Goal: Transaction & Acquisition: Obtain resource

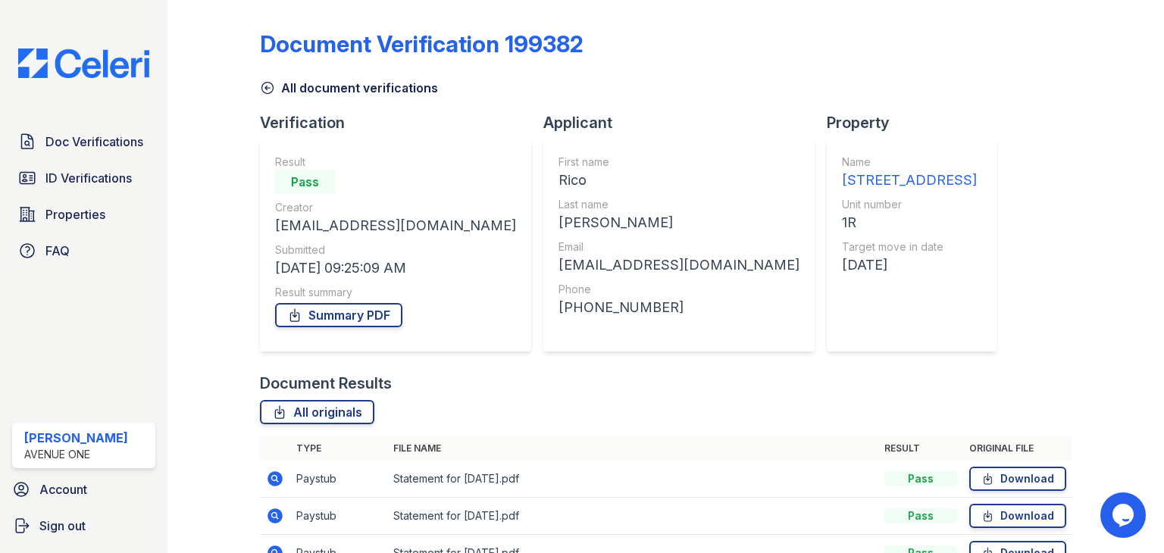
scroll to position [259, 0]
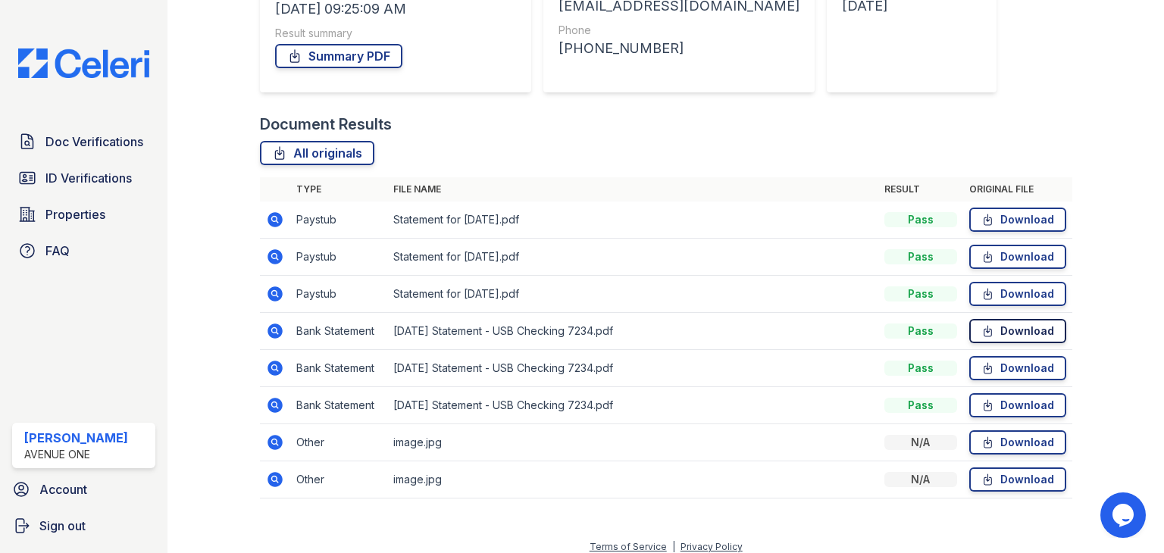
click at [999, 330] on link "Download" at bounding box center [1017, 331] width 97 height 24
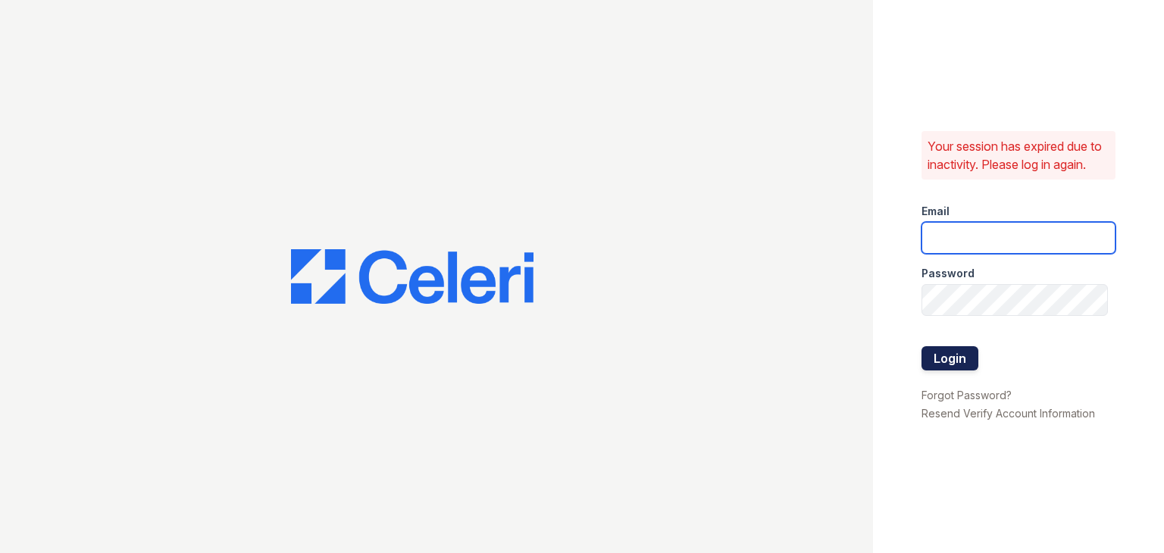
type input "apps3@av1m.com"
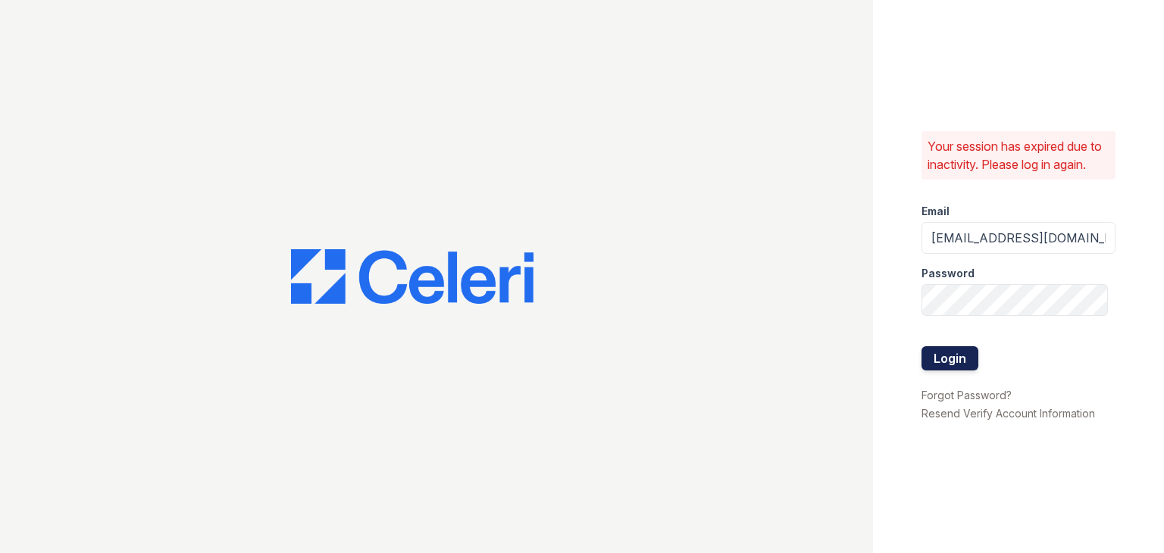
click at [953, 361] on button "Login" at bounding box center [949, 358] width 57 height 24
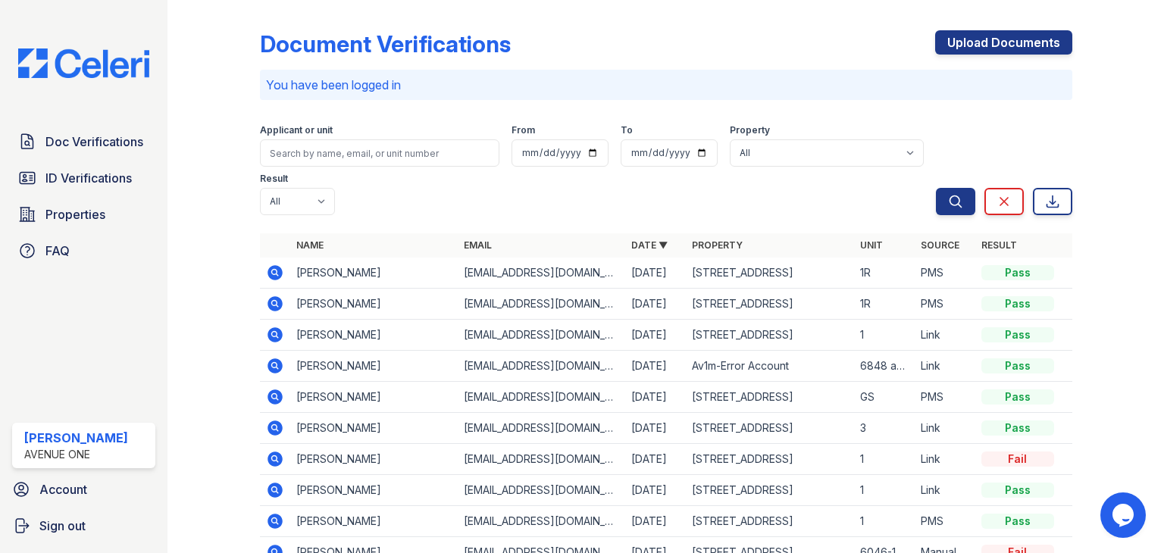
click at [270, 305] on icon at bounding box center [274, 303] width 15 height 15
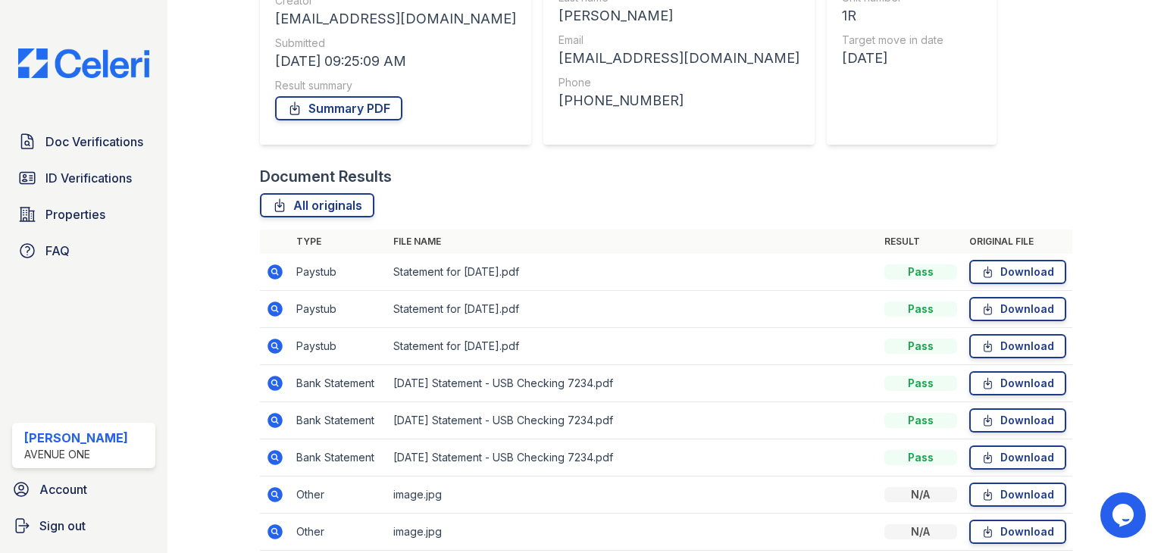
scroll to position [266, 0]
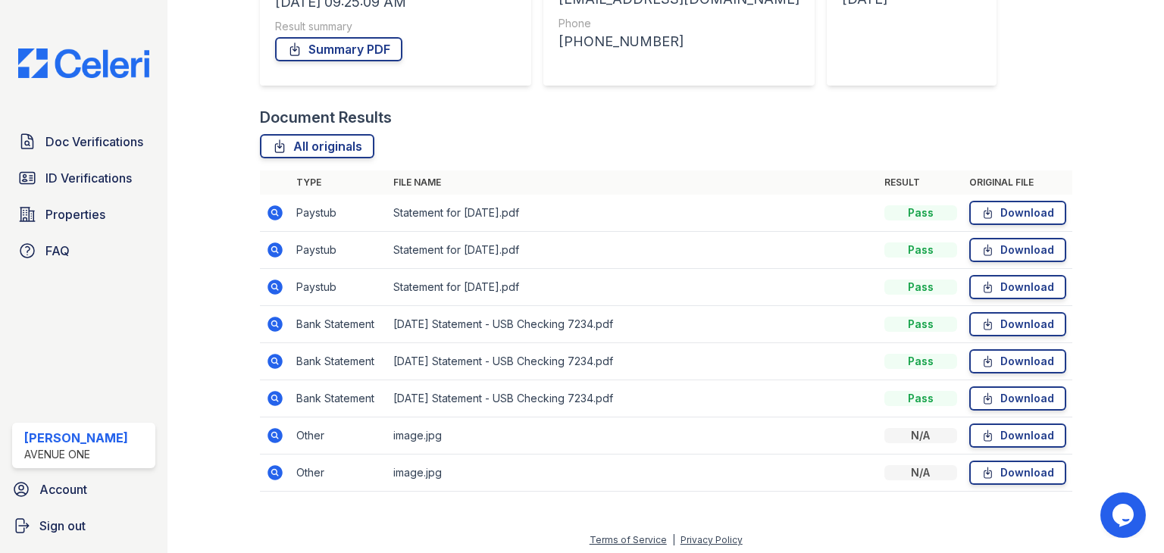
click at [622, 139] on div "All originals" at bounding box center [666, 146] width 812 height 24
click at [983, 324] on icon at bounding box center [987, 324] width 13 height 15
click at [987, 357] on link "Download" at bounding box center [1017, 361] width 97 height 24
click at [993, 399] on link "Download" at bounding box center [1017, 398] width 97 height 24
click at [329, 45] on link "Summary PDF" at bounding box center [338, 49] width 127 height 24
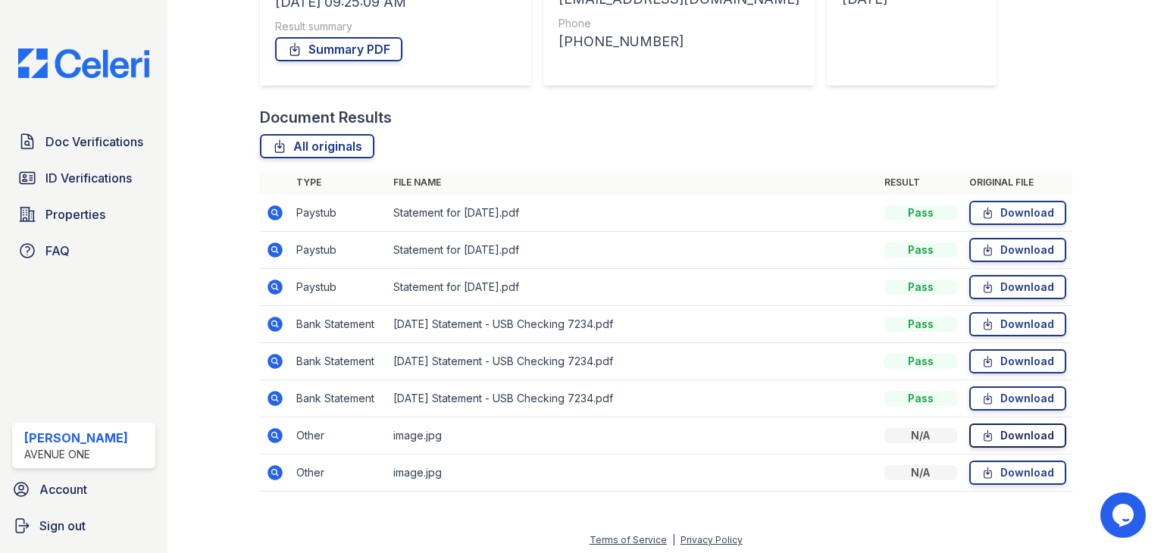
click at [999, 434] on link "Download" at bounding box center [1017, 436] width 97 height 24
click at [997, 465] on link "Download" at bounding box center [1017, 473] width 97 height 24
click at [1072, 111] on div at bounding box center [1105, 123] width 67 height 767
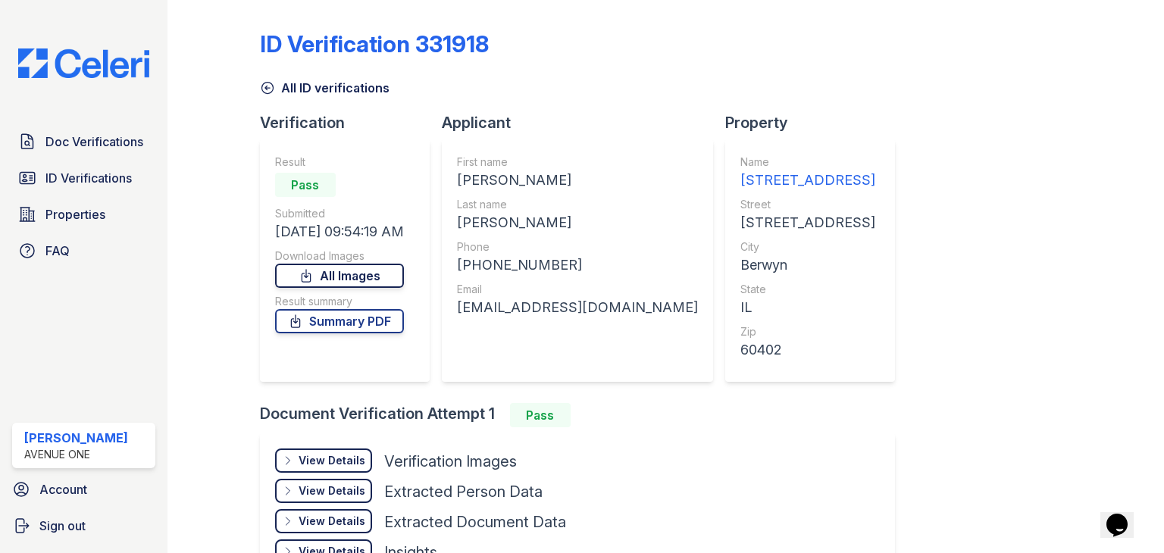
click at [381, 264] on link "All Images" at bounding box center [339, 276] width 129 height 24
click at [380, 264] on link "All Images" at bounding box center [339, 276] width 129 height 24
click at [357, 321] on link "Summary PDF" at bounding box center [339, 321] width 129 height 24
click at [847, 428] on div "Document Verification Attempt 1 Pass View Details Details Hide Details Details …" at bounding box center [583, 504] width 647 height 203
